Goal: Find specific page/section: Find specific page/section

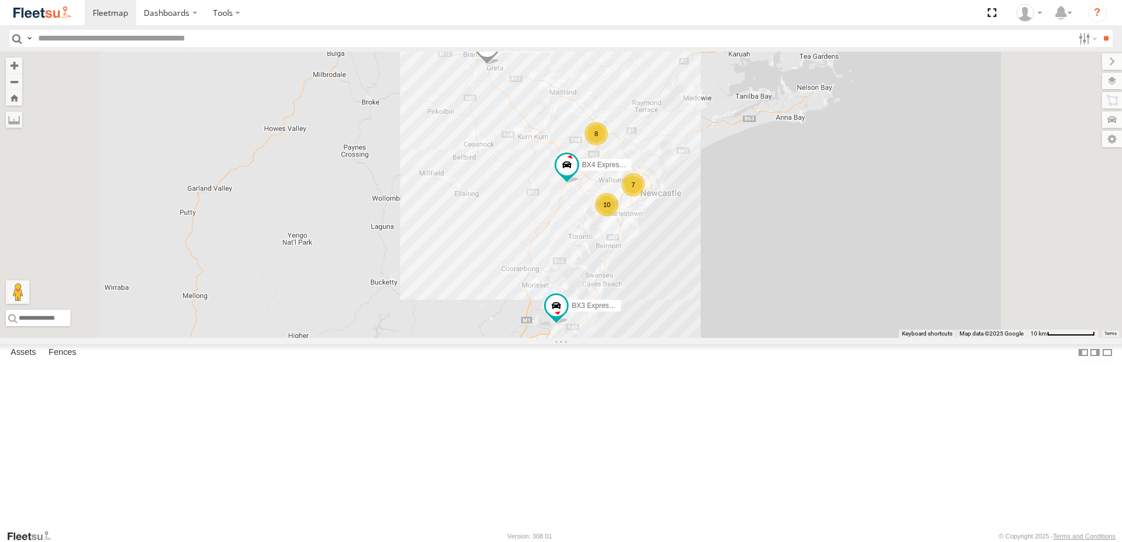
click at [0, 0] on span at bounding box center [0, 0] width 0 height 0
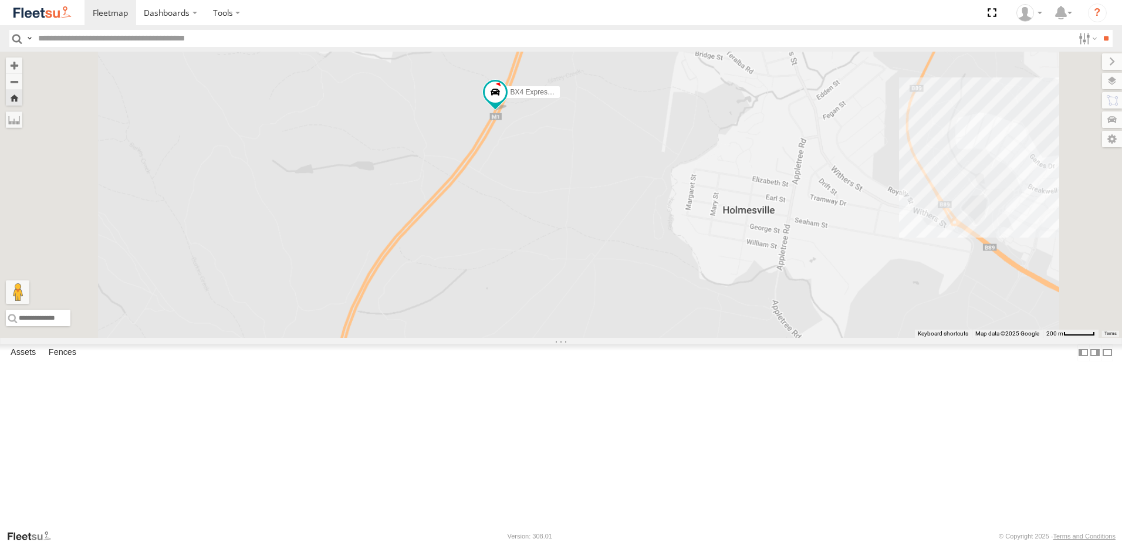
drag, startPoint x: 774, startPoint y: 128, endPoint x: 795, endPoint y: 237, distance: 110.6
click at [795, 234] on div "BX4 Express Ute" at bounding box center [561, 195] width 1122 height 286
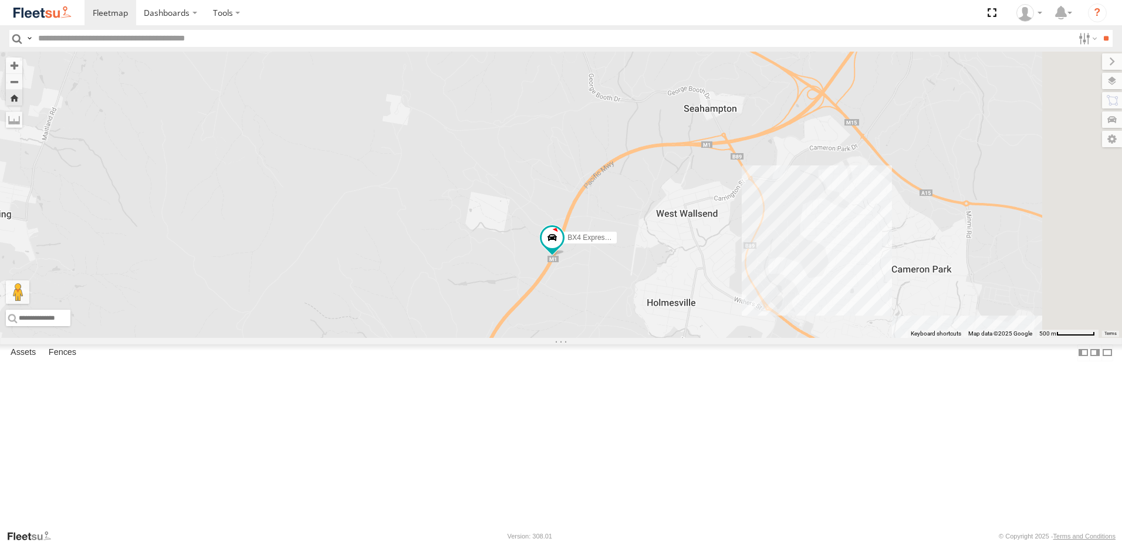
drag, startPoint x: 870, startPoint y: 271, endPoint x: 811, endPoint y: 252, distance: 61.6
click at [811, 252] on div "BX4 Express Ute" at bounding box center [561, 195] width 1122 height 286
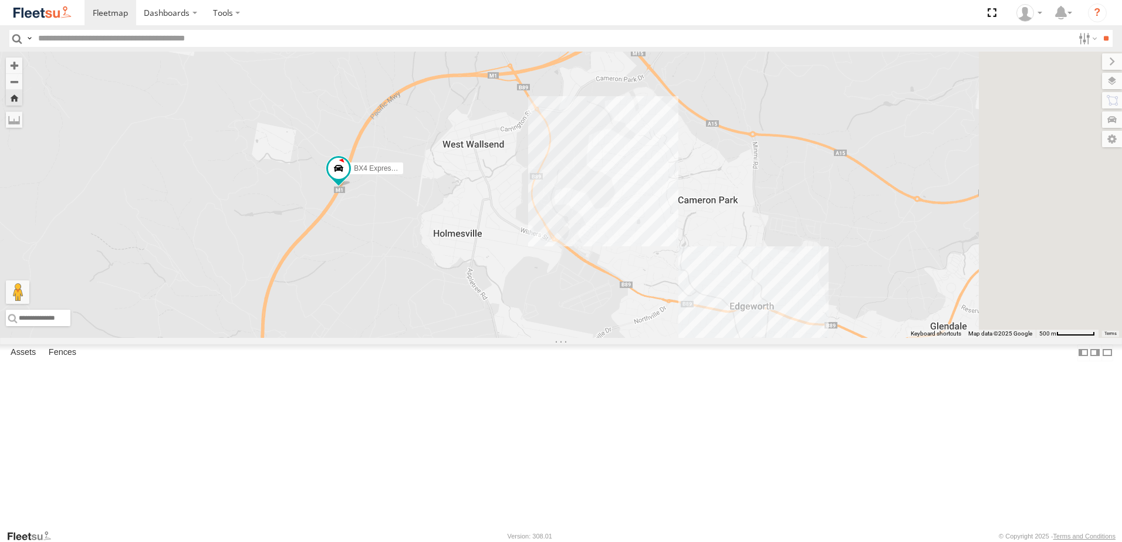
click at [0, 0] on span at bounding box center [0, 0] width 0 height 0
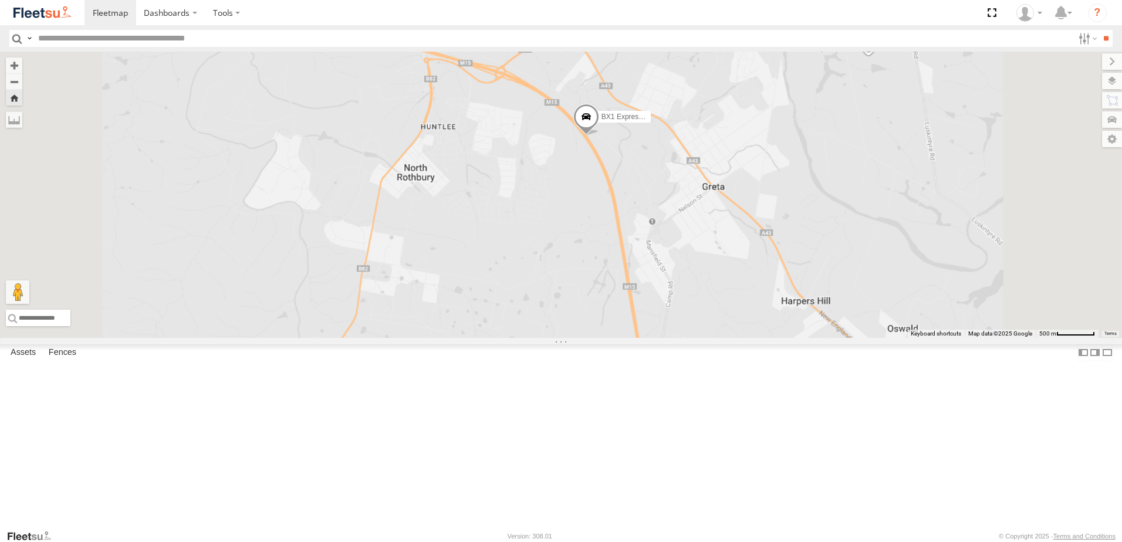
drag, startPoint x: 894, startPoint y: 245, endPoint x: 748, endPoint y: 96, distance: 208.7
click at [753, 92] on div "BX1 Express Ute" at bounding box center [561, 195] width 1122 height 286
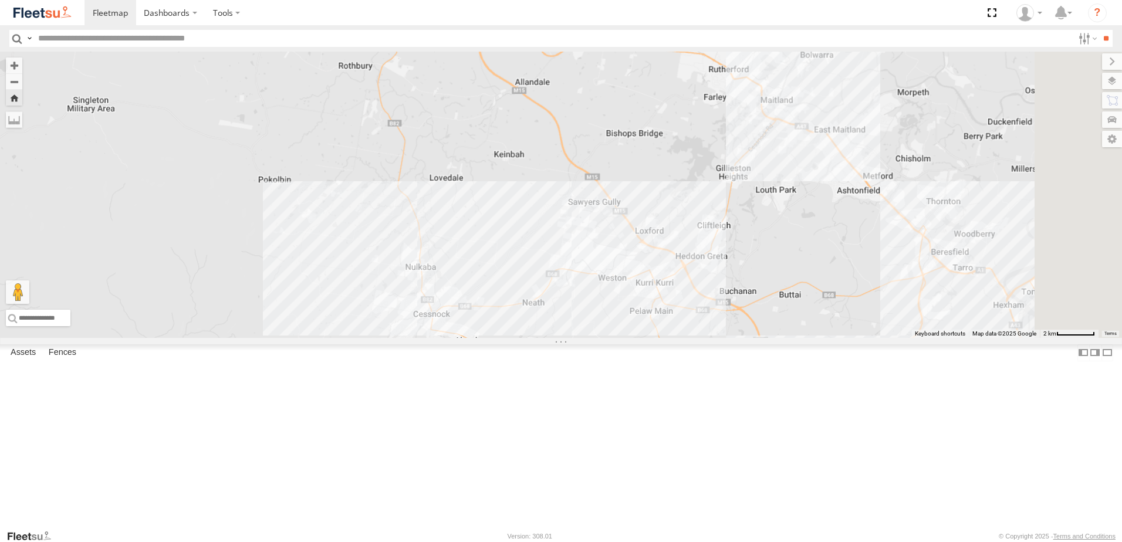
drag, startPoint x: 908, startPoint y: 175, endPoint x: 892, endPoint y: 175, distance: 15.3
click at [892, 175] on div "BX1 Express Ute" at bounding box center [561, 195] width 1122 height 286
